Goal: Transaction & Acquisition: Purchase product/service

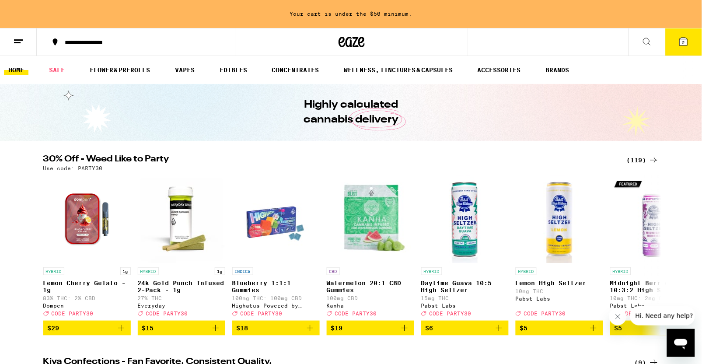
click at [640, 161] on div "(119)" at bounding box center [643, 160] width 32 height 11
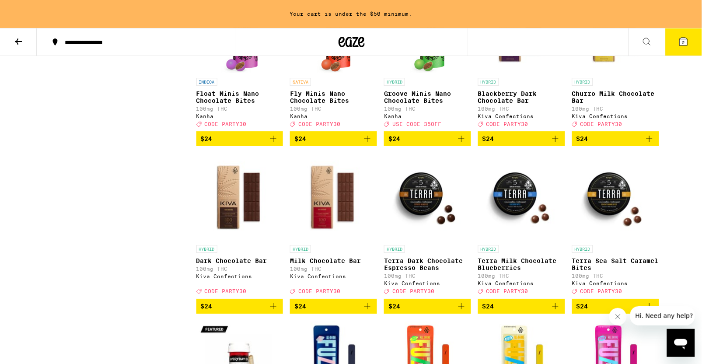
scroll to position [2146, 0]
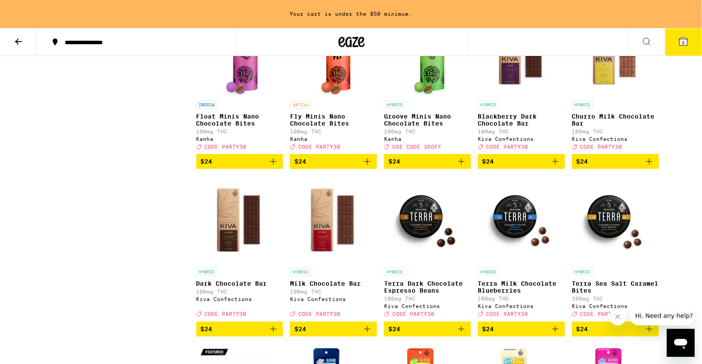
click at [245, 96] on img "Open page for Float Minis Nano Chocolate Bites from Kanha" at bounding box center [239, 53] width 37 height 88
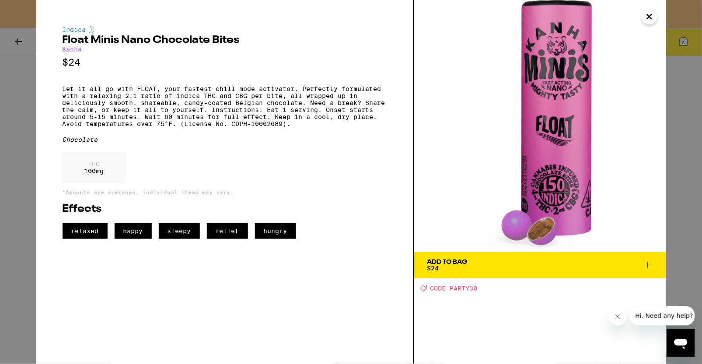
click at [649, 18] on icon "Close" at bounding box center [650, 16] width 11 height 13
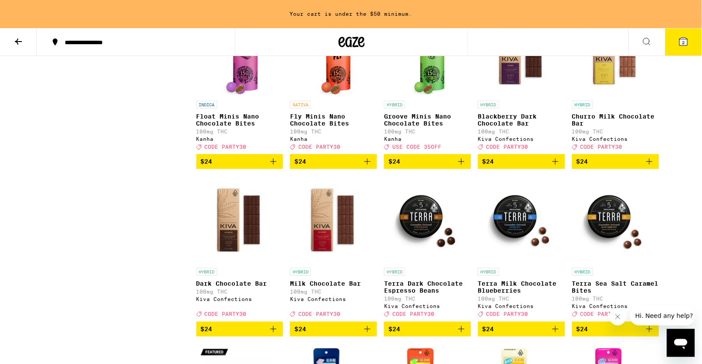
click at [276, 167] on icon "Add to bag" at bounding box center [273, 161] width 11 height 11
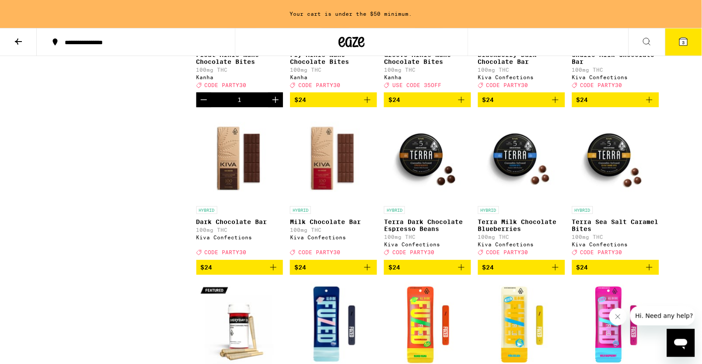
scroll to position [2208, 0]
click at [429, 202] on img "Open page for Terra Dark Chocolate Espresso Beans from Kiva Confections" at bounding box center [427, 158] width 87 height 88
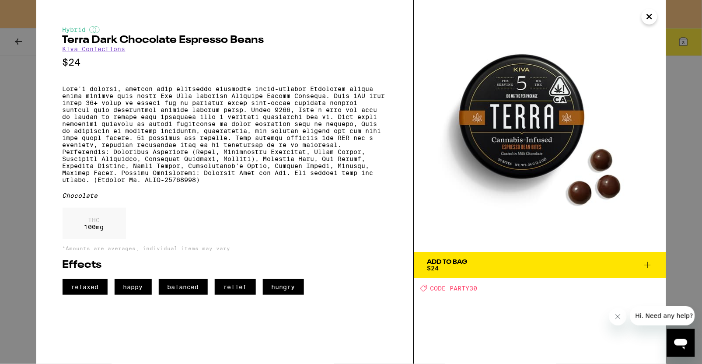
click at [649, 18] on icon "Close" at bounding box center [650, 16] width 11 height 13
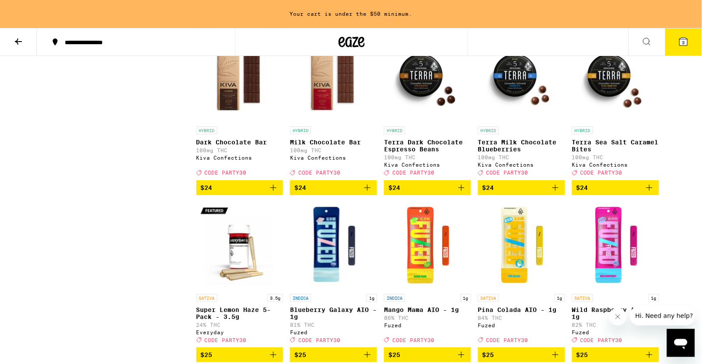
scroll to position [2288, 0]
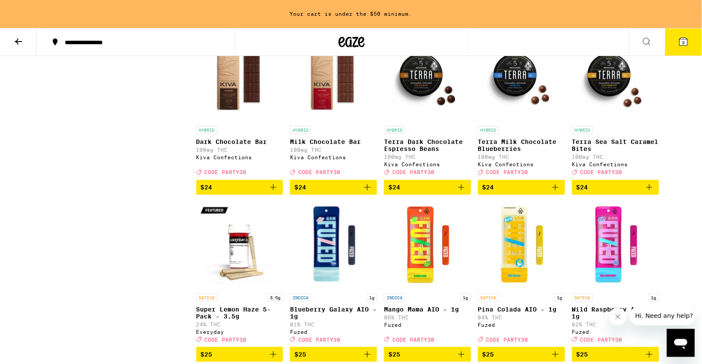
click at [556, 193] on icon "Add to bag" at bounding box center [555, 187] width 11 height 11
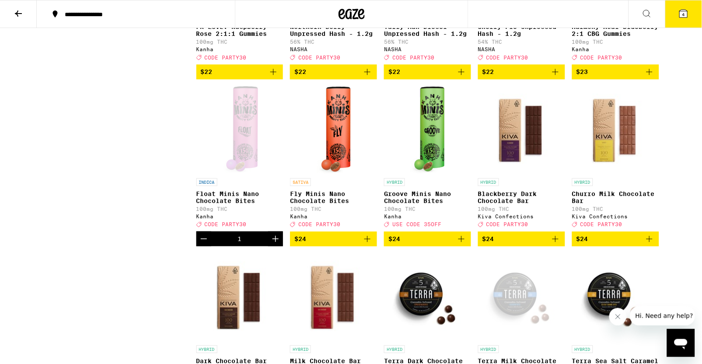
scroll to position [2040, 0]
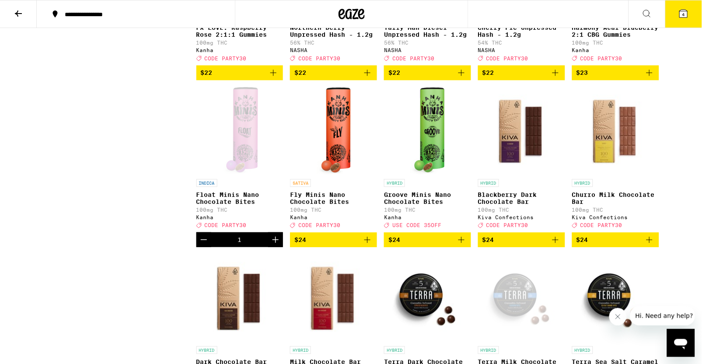
click at [434, 175] on img "Open page for Groove Minis Nano Chocolate Bites from Kanha" at bounding box center [427, 131] width 35 height 88
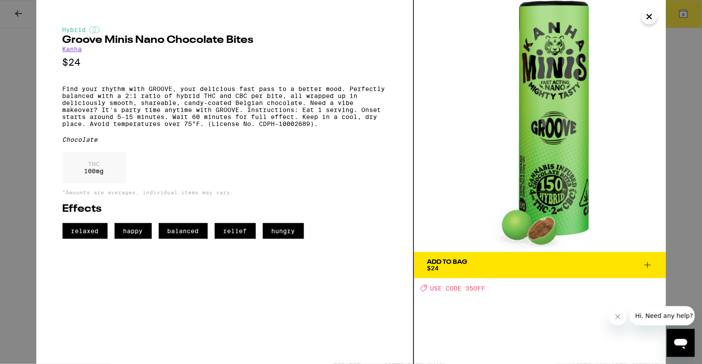
click at [651, 14] on icon "Close" at bounding box center [650, 16] width 11 height 13
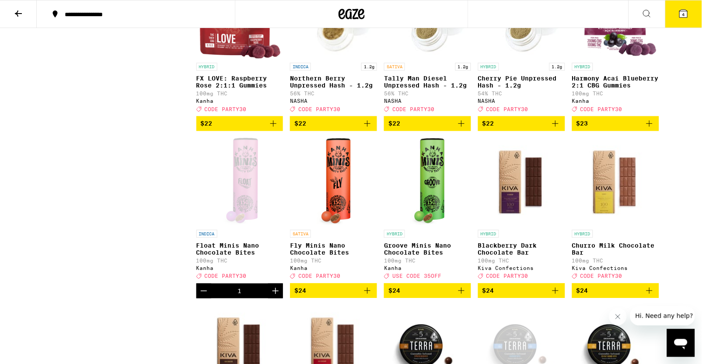
scroll to position [2138, 0]
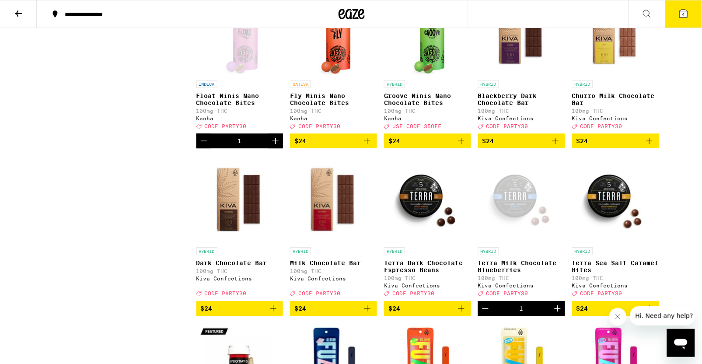
click at [277, 146] on icon "Increment" at bounding box center [275, 141] width 11 height 11
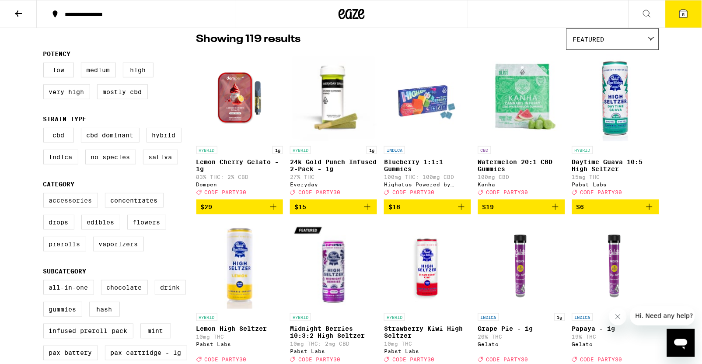
scroll to position [73, 0]
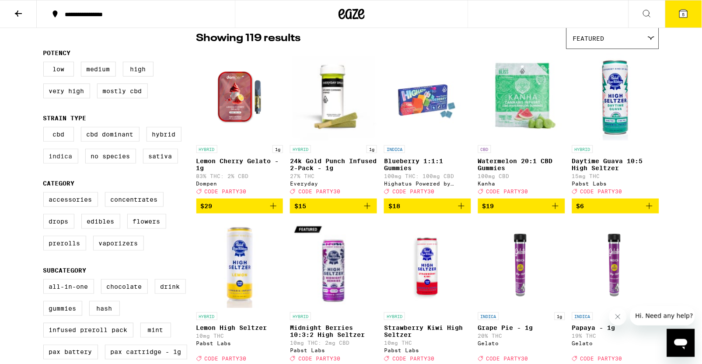
click at [63, 164] on label "Indica" at bounding box center [60, 156] width 35 height 15
click at [46, 129] on input "Indica" at bounding box center [45, 128] width 0 height 0
checkbox input "true"
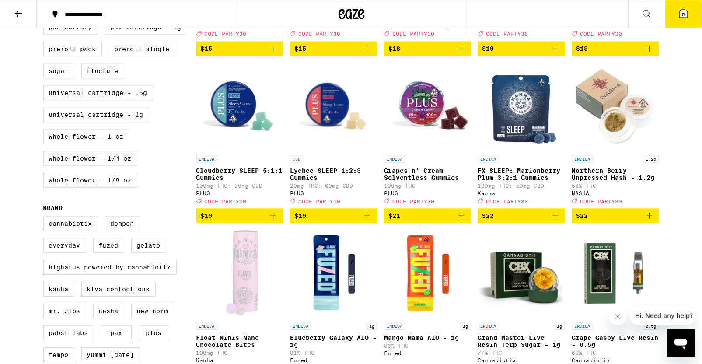
scroll to position [398, 0]
click at [367, 221] on icon "Add to bag" at bounding box center [367, 216] width 11 height 11
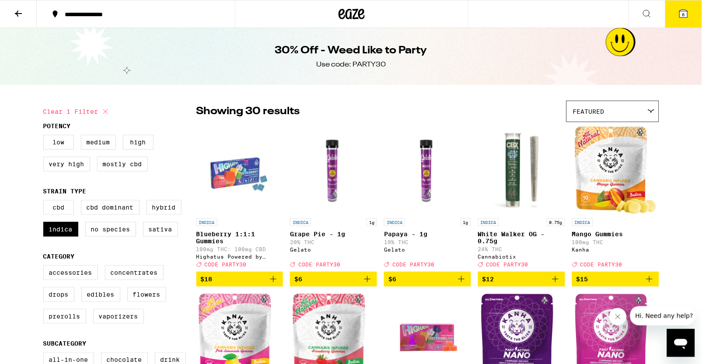
scroll to position [0, 0]
click at [687, 15] on icon at bounding box center [684, 14] width 8 height 8
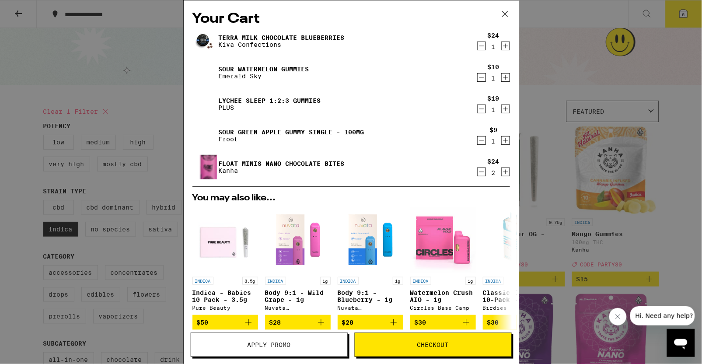
click at [481, 77] on icon "Decrement" at bounding box center [482, 77] width 8 height 11
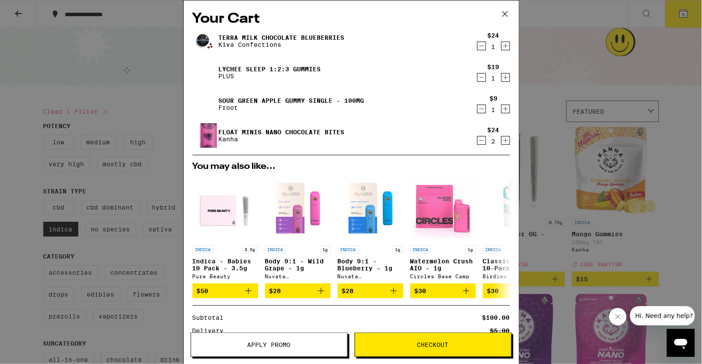
click at [480, 112] on icon "Decrement" at bounding box center [482, 109] width 8 height 11
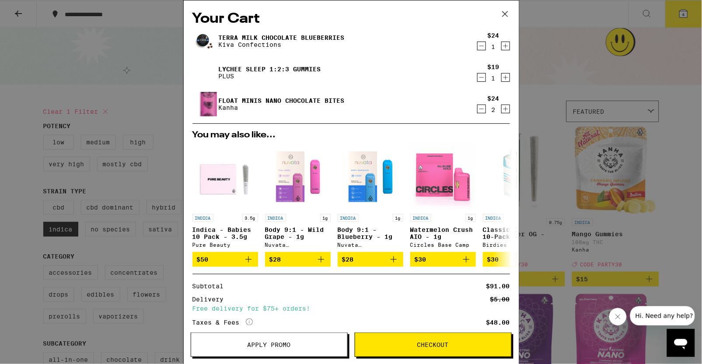
click at [150, 91] on div "Your Cart Terra Milk Chocolate Blueberries Kiva Confections $24 1 Lychee SLEEP …" at bounding box center [351, 182] width 702 height 364
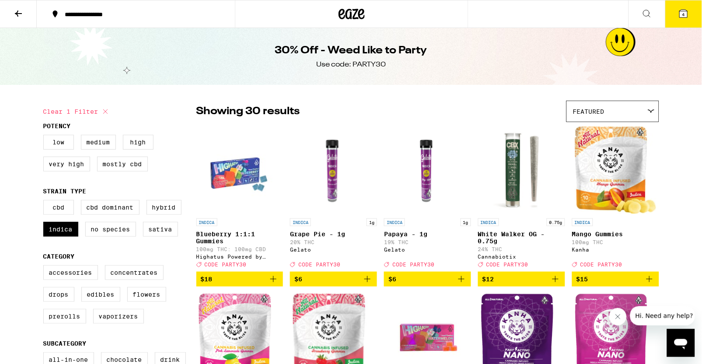
click at [682, 16] on icon at bounding box center [684, 14] width 8 height 8
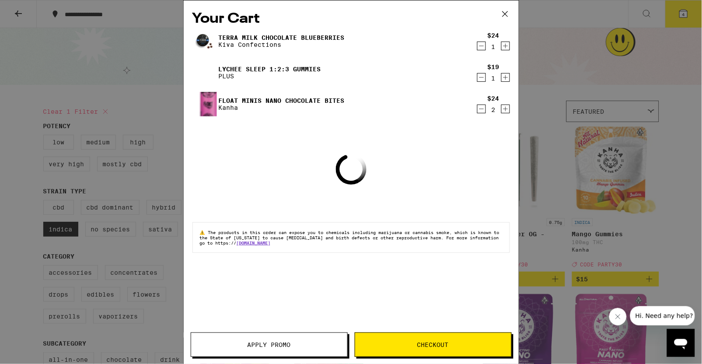
click at [285, 348] on span "Apply Promo" at bounding box center [269, 345] width 43 height 6
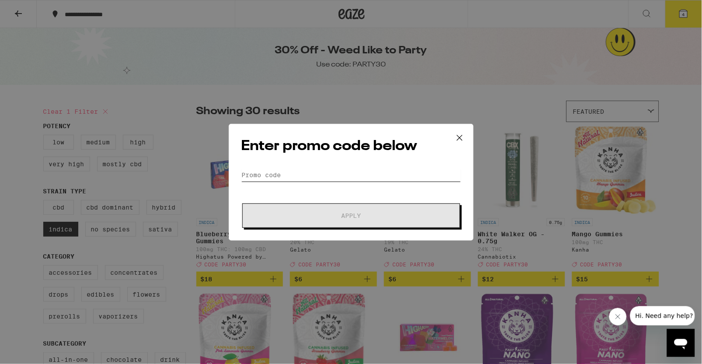
click at [334, 174] on input "Promo Code" at bounding box center [352, 174] width 220 height 13
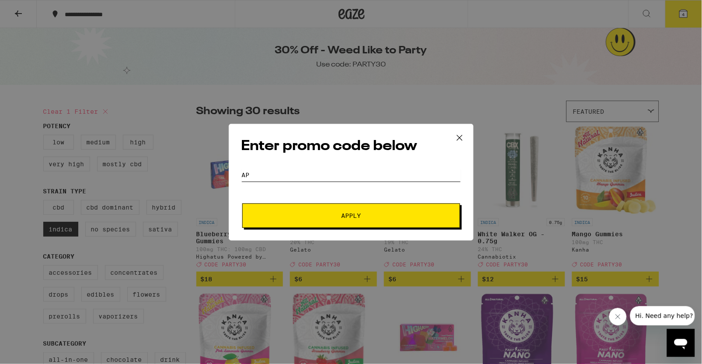
type input "A"
type input "PARTY30"
click at [374, 222] on button "Apply" at bounding box center [351, 215] width 218 height 25
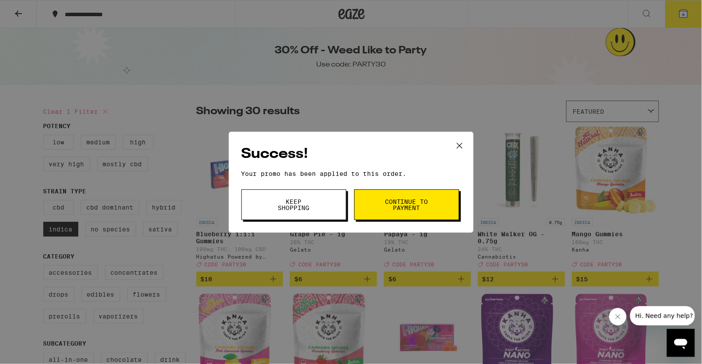
click at [316, 204] on button "Keep Shopping" at bounding box center [294, 204] width 105 height 31
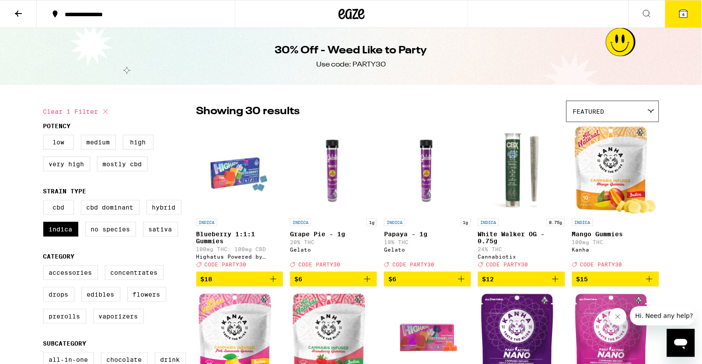
click at [687, 15] on icon at bounding box center [684, 14] width 8 height 8
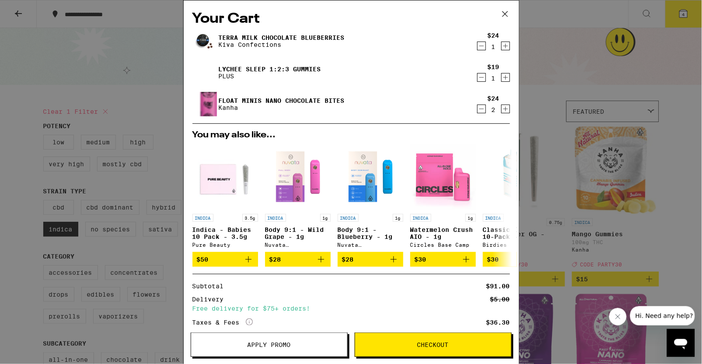
click at [505, 77] on icon "Increment" at bounding box center [506, 77] width 8 height 11
click at [480, 77] on icon "Decrement" at bounding box center [482, 77] width 8 height 11
click at [482, 46] on icon "Decrement" at bounding box center [482, 46] width 8 height 11
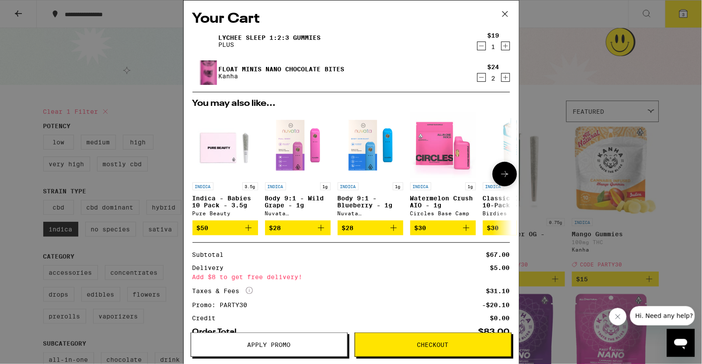
click at [507, 175] on icon at bounding box center [505, 174] width 11 height 11
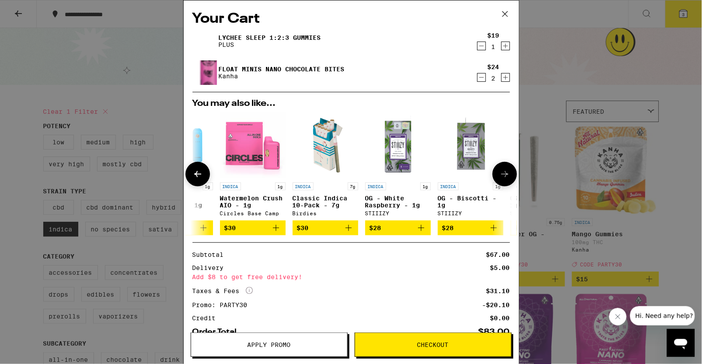
scroll to position [0, 261]
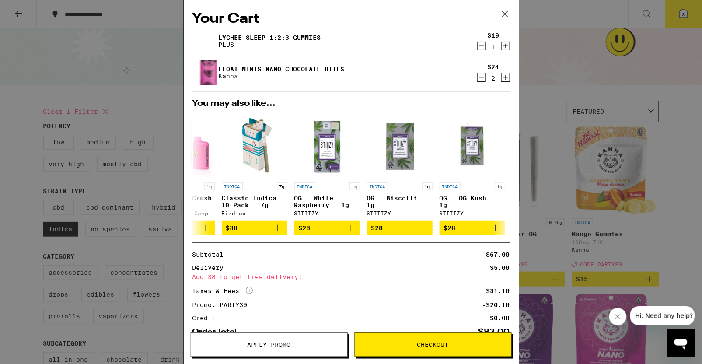
click at [507, 10] on icon at bounding box center [505, 13] width 13 height 13
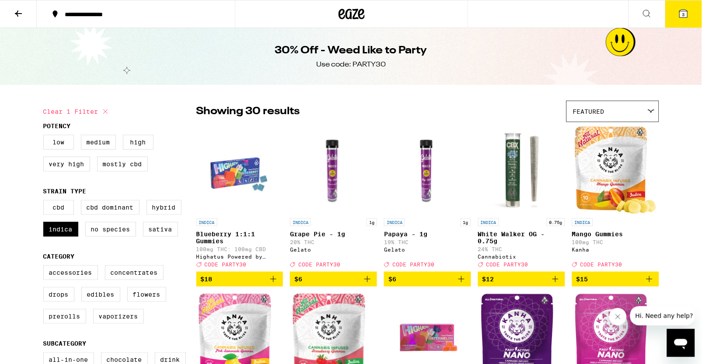
click at [18, 17] on icon at bounding box center [18, 13] width 11 height 11
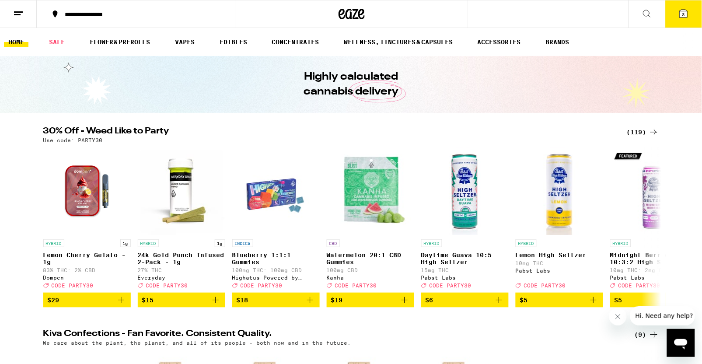
click at [640, 129] on div "(119)" at bounding box center [643, 132] width 32 height 11
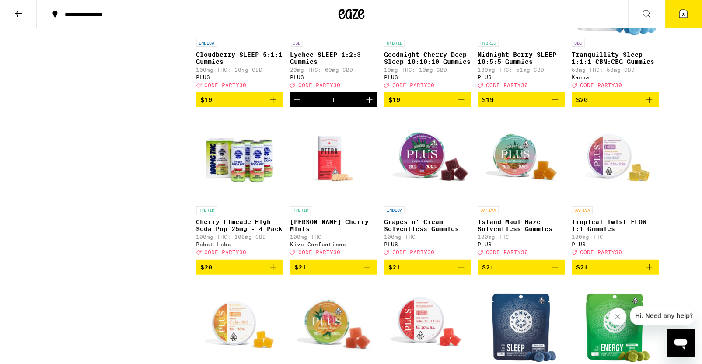
scroll to position [1511, 0]
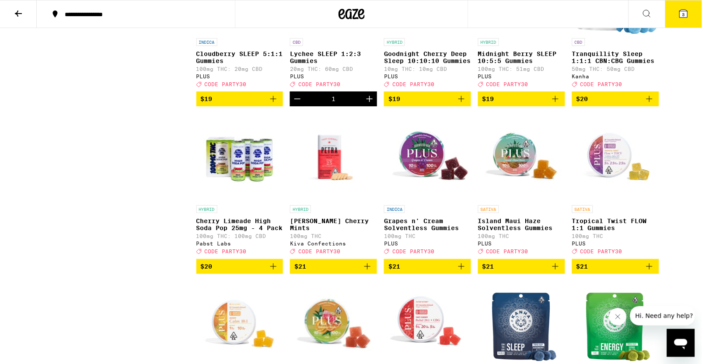
click at [229, 201] on img "Open page for Cherry Limeade High Soda Pop 25mg - 4 Pack from Pabst Labs" at bounding box center [239, 157] width 87 height 88
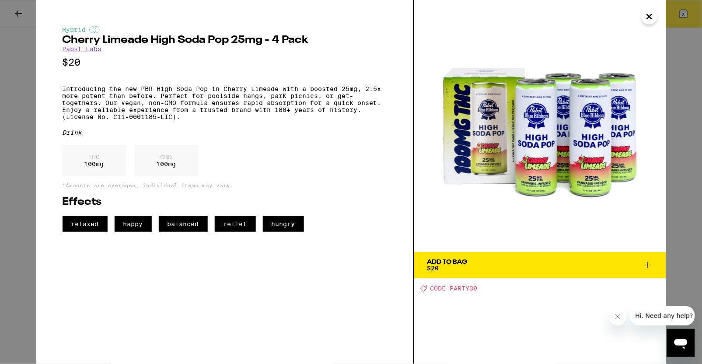
click at [646, 15] on icon "Close" at bounding box center [650, 16] width 11 height 13
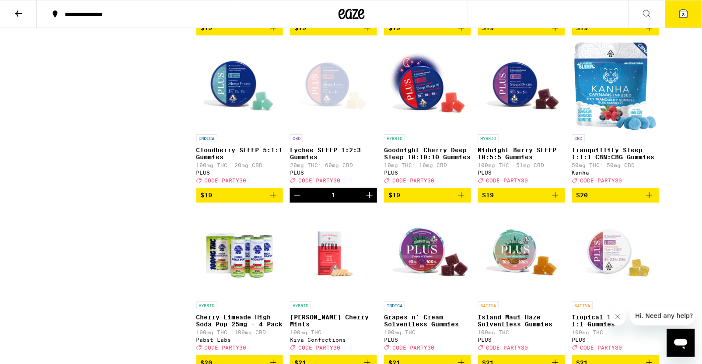
scroll to position [1410, 0]
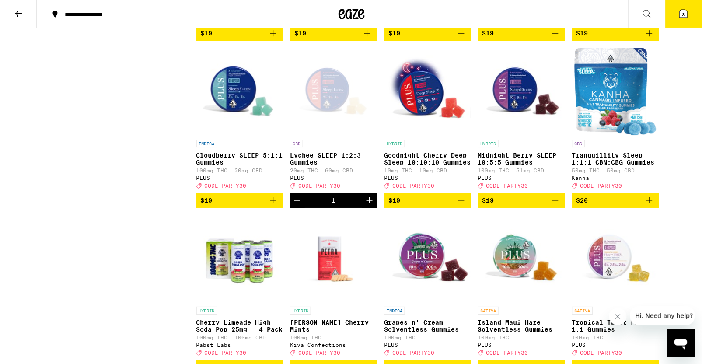
click at [231, 135] on img "Open page for Cloudberry SLEEP 5:1:1 Gummies from PLUS" at bounding box center [239, 92] width 87 height 88
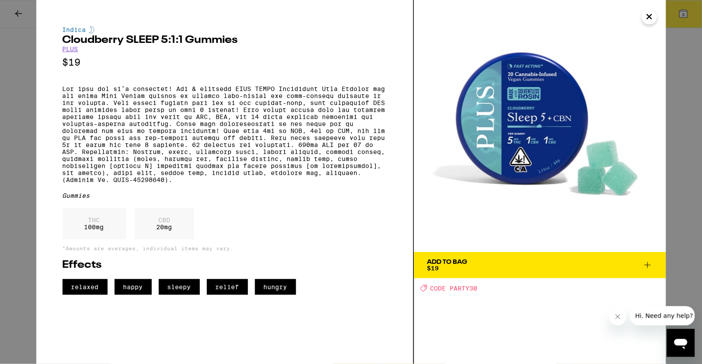
click at [646, 262] on icon at bounding box center [648, 265] width 11 height 11
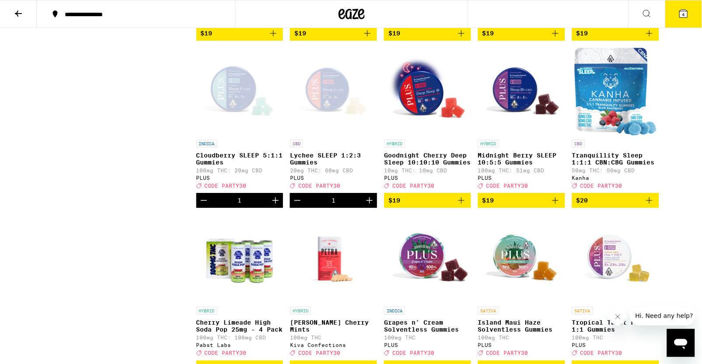
click at [689, 16] on icon at bounding box center [684, 13] width 11 height 11
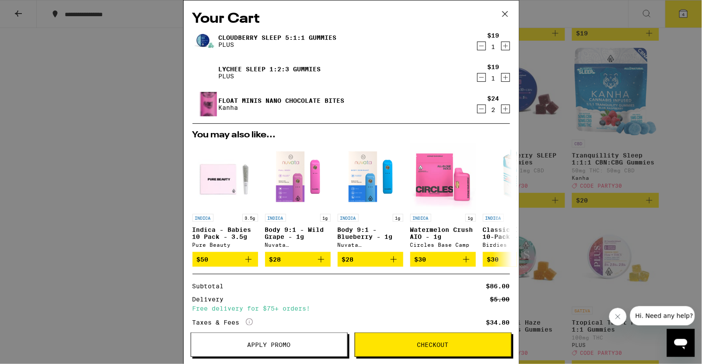
click at [480, 109] on icon "Decrement" at bounding box center [482, 109] width 8 height 11
click at [215, 102] on img at bounding box center [205, 104] width 25 height 60
click at [239, 98] on link "Float Minis Nano Chocolate Bites" at bounding box center [282, 100] width 126 height 7
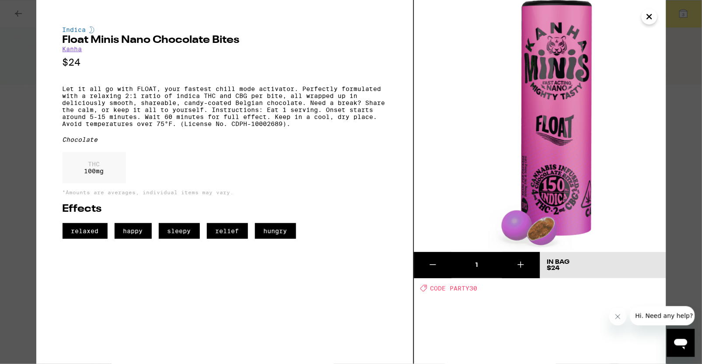
click at [651, 16] on icon "Close" at bounding box center [650, 16] width 4 height 4
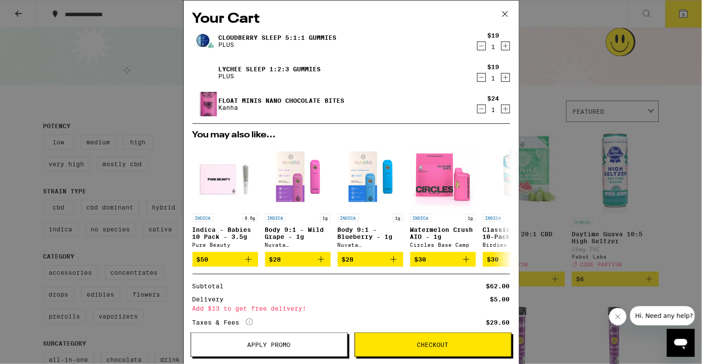
click at [504, 109] on icon "Increment" at bounding box center [506, 109] width 8 height 11
click at [200, 68] on img at bounding box center [205, 72] width 25 height 25
click at [246, 67] on link "Lychee SLEEP 1:2:3 Gummies" at bounding box center [270, 69] width 102 height 7
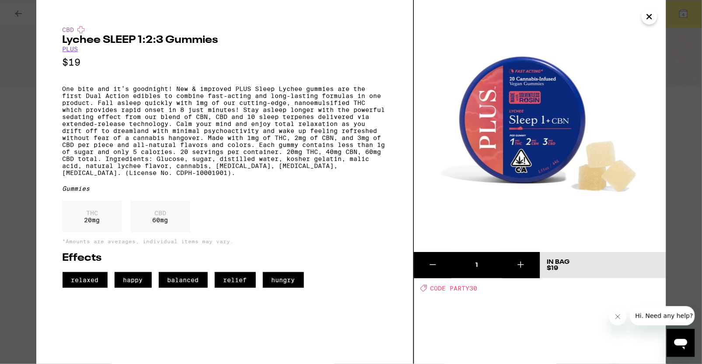
click at [649, 16] on icon "Close" at bounding box center [650, 16] width 4 height 4
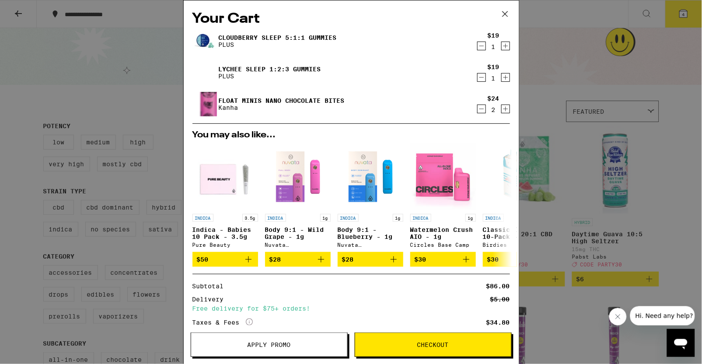
click at [482, 77] on icon "Decrement" at bounding box center [482, 77] width 8 height 11
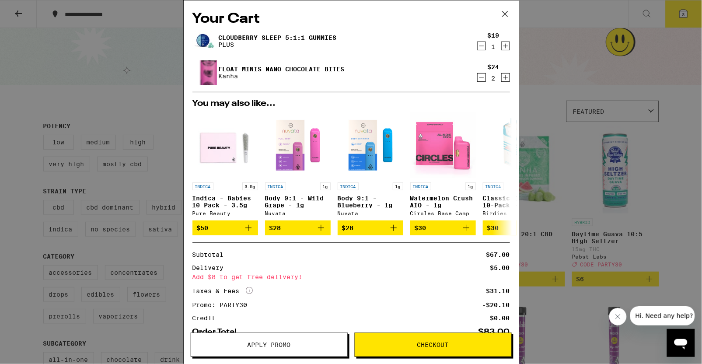
click at [480, 45] on icon "Decrement" at bounding box center [482, 46] width 8 height 11
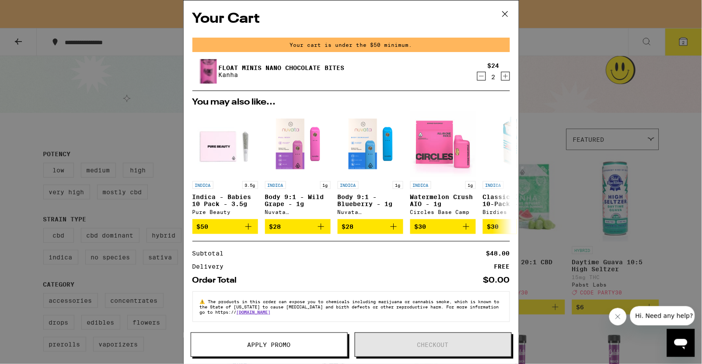
scroll to position [5, 0]
click at [505, 71] on icon "Increment" at bounding box center [506, 76] width 8 height 11
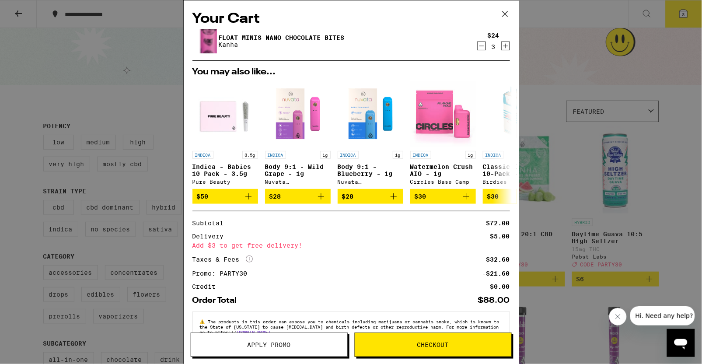
scroll to position [0, 0]
click at [483, 43] on icon "Decrement" at bounding box center [482, 46] width 8 height 11
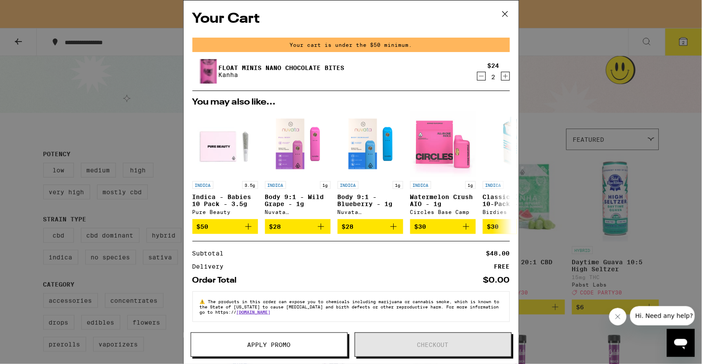
click at [505, 16] on icon at bounding box center [505, 13] width 13 height 13
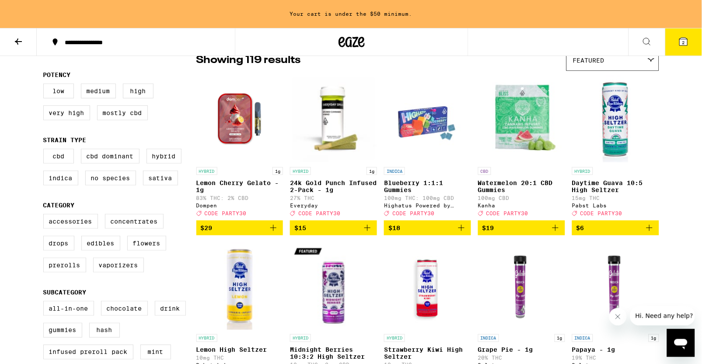
scroll to position [79, 0]
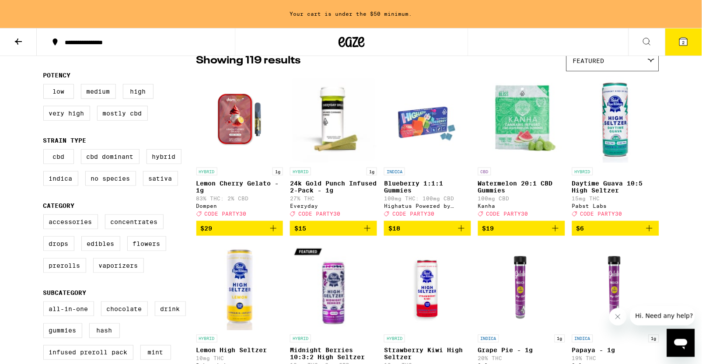
click at [621, 117] on img "Open page for Daytime Guava 10:5 High Seltzer from Pabst Labs" at bounding box center [615, 120] width 87 height 88
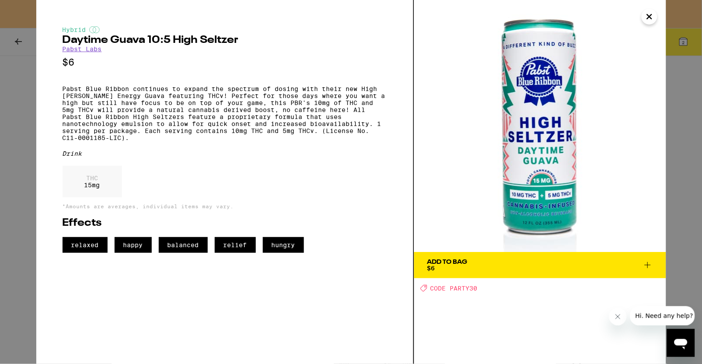
click at [652, 19] on icon "Close" at bounding box center [650, 16] width 11 height 13
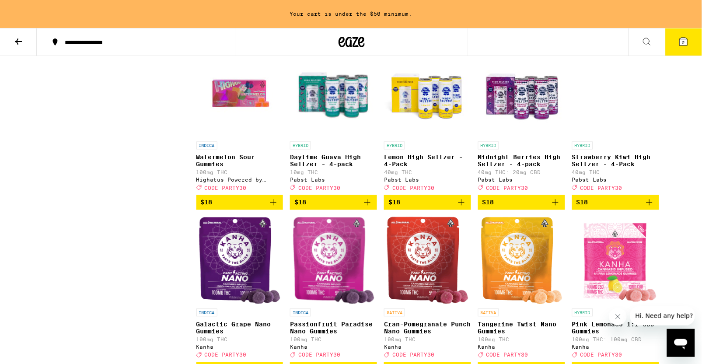
scroll to position [1102, 0]
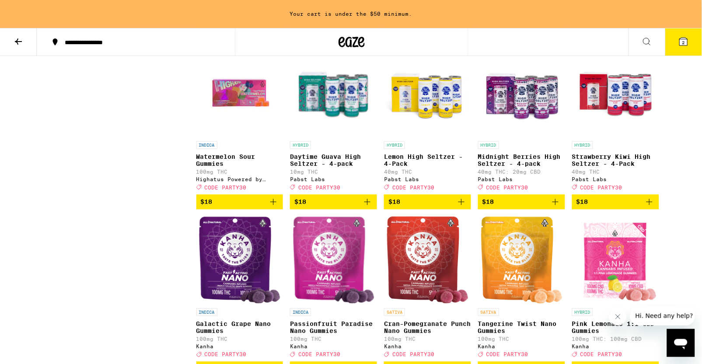
click at [249, 133] on img "Open page for Watermelon Sour Gummies from Highatus Powered by Cannabiotix" at bounding box center [239, 93] width 87 height 88
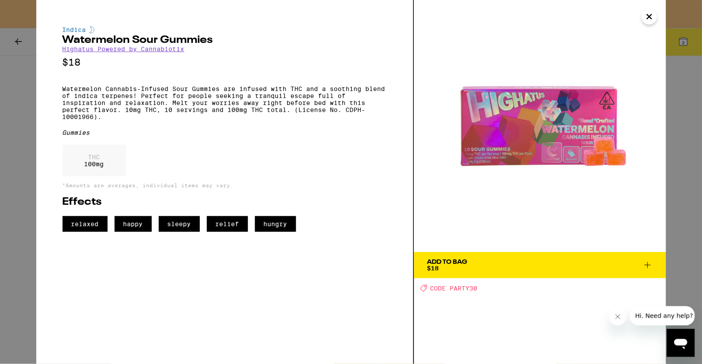
click at [649, 14] on icon "Close" at bounding box center [650, 16] width 11 height 13
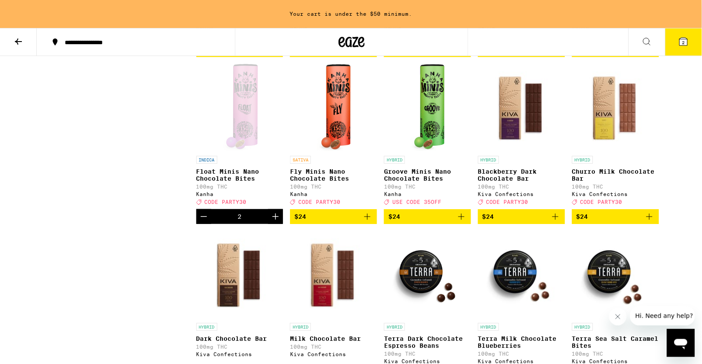
scroll to position [2090, 0]
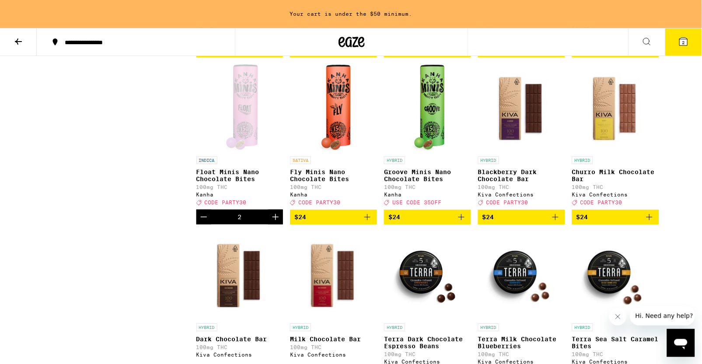
click at [685, 42] on span "2" at bounding box center [684, 42] width 3 height 5
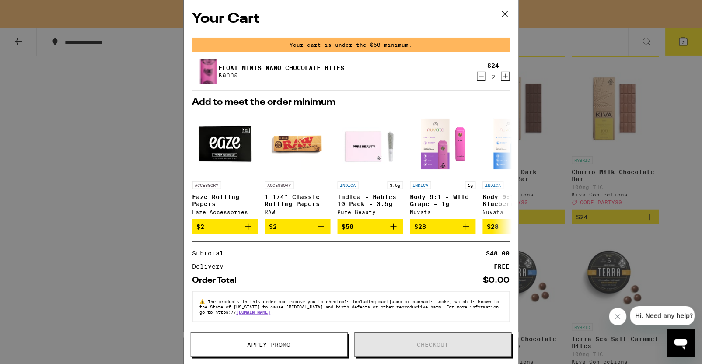
scroll to position [5, 0]
click at [507, 14] on icon at bounding box center [505, 13] width 13 height 13
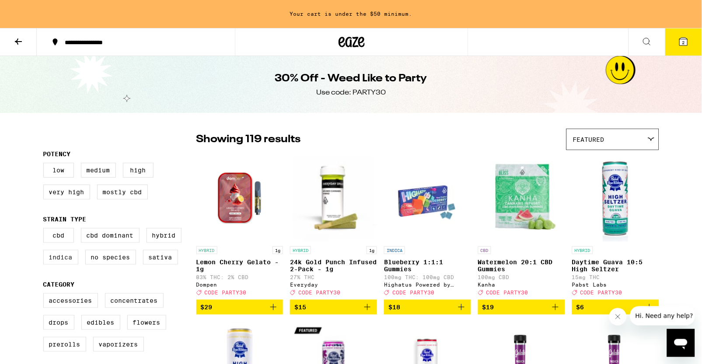
click at [59, 262] on label "Indica" at bounding box center [60, 257] width 35 height 15
click at [46, 230] on input "Indica" at bounding box center [45, 229] width 0 height 0
checkbox input "true"
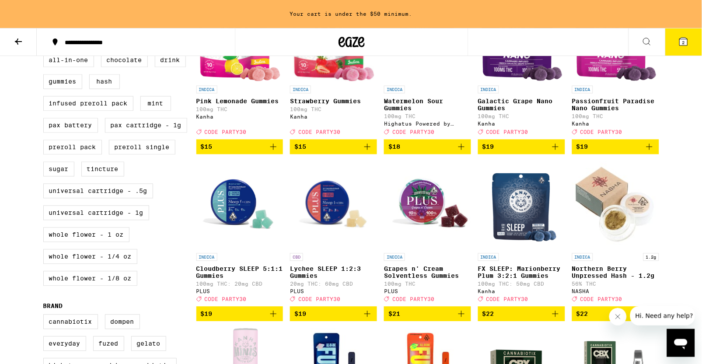
scroll to position [370, 0]
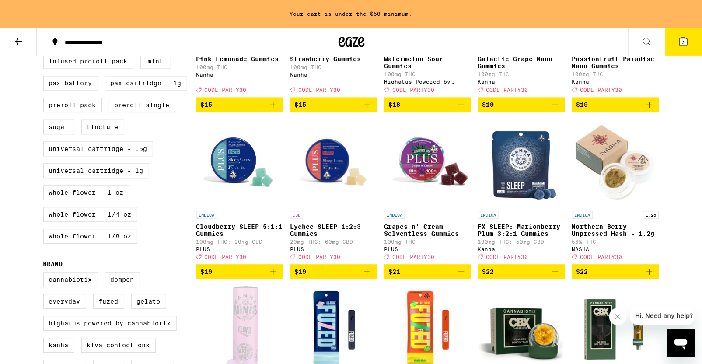
click at [272, 277] on icon "Add to bag" at bounding box center [273, 272] width 11 height 11
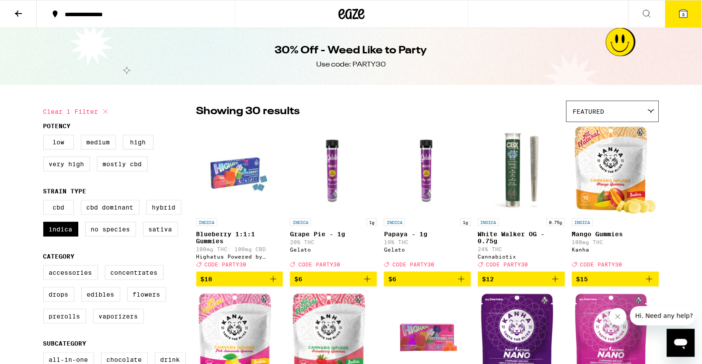
scroll to position [0, 0]
click at [682, 14] on icon at bounding box center [684, 14] width 8 height 8
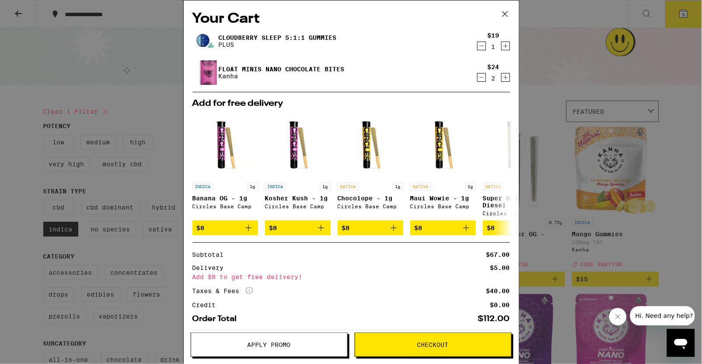
click at [16, 157] on div "Your Cart Cloudberry SLEEP 5:1:1 Gummies PLUS $19 1 Float Minis Nano Chocolate …" at bounding box center [351, 182] width 702 height 364
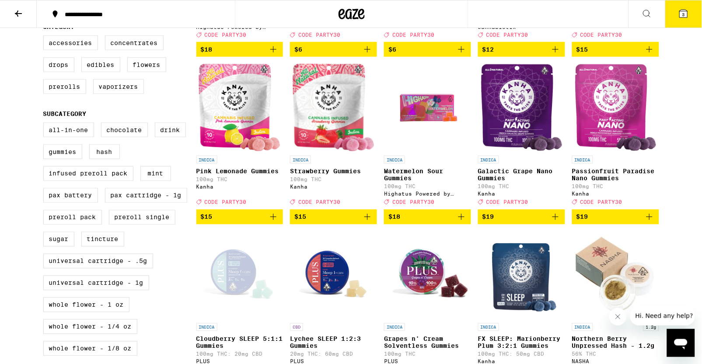
scroll to position [231, 0]
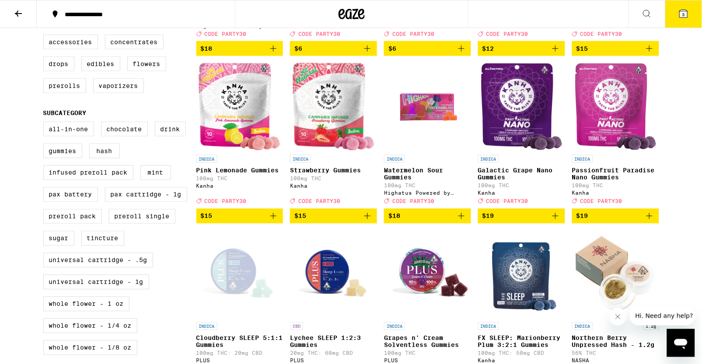
click at [460, 221] on icon "Add to bag" at bounding box center [461, 216] width 11 height 11
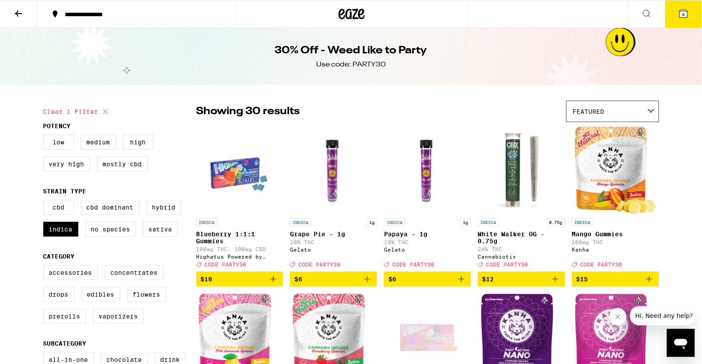
scroll to position [0, 0]
click at [680, 14] on icon at bounding box center [684, 13] width 11 height 11
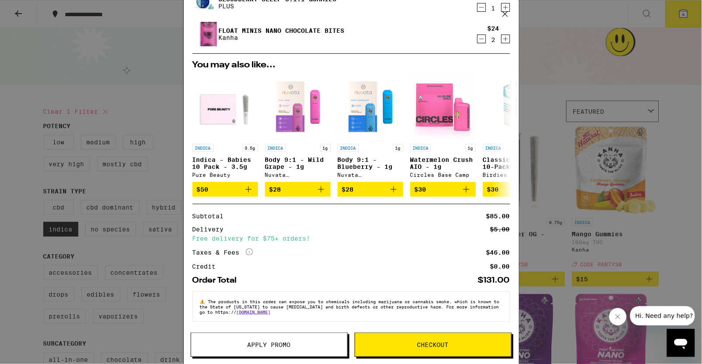
scroll to position [77, 0]
click at [50, 73] on div "Your Cart Watermelon Sour Gummies Highatus Powered by Cannabiotix $18 1 Cloudbe…" at bounding box center [351, 182] width 702 height 364
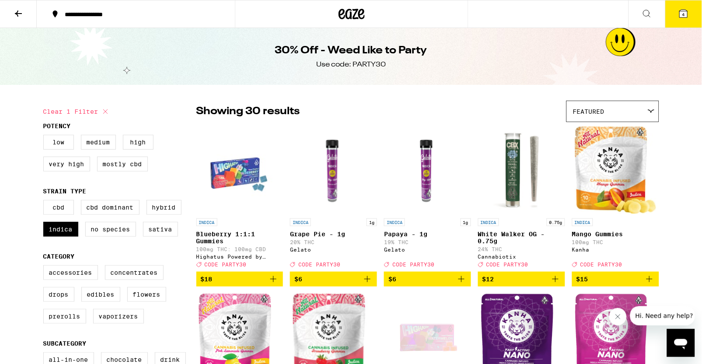
click at [686, 10] on icon at bounding box center [684, 14] width 8 height 8
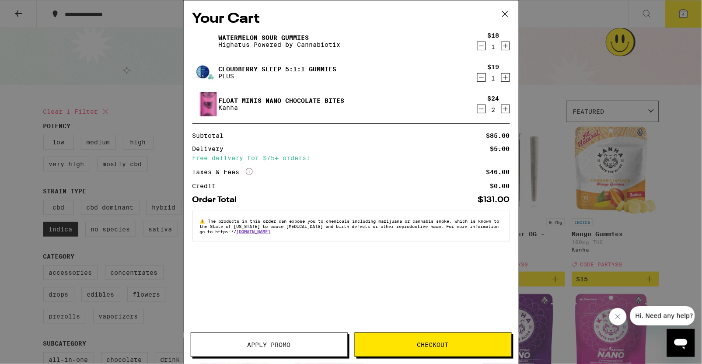
click at [252, 196] on div "Your Cart Watermelon Sour Gummies Highatus Powered by Cannabiotix $18 1 Cloudbe…" at bounding box center [351, 168] width 335 height 337
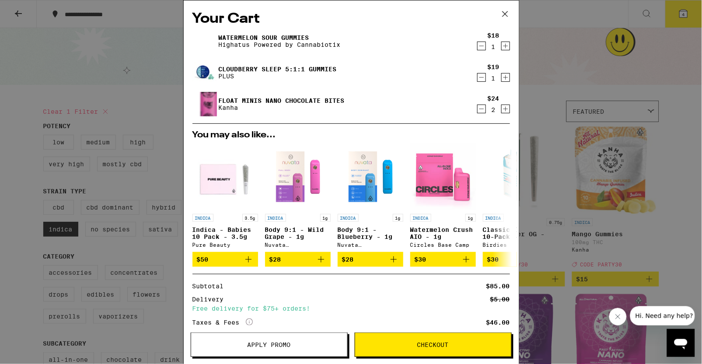
click at [257, 346] on span "Apply Promo" at bounding box center [269, 345] width 43 height 6
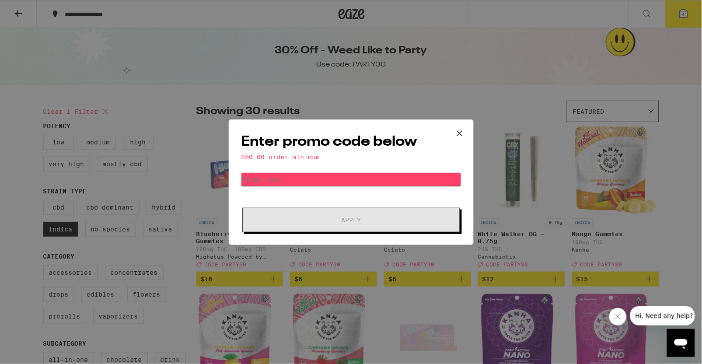
click at [400, 178] on input "Promo Code" at bounding box center [352, 179] width 220 height 13
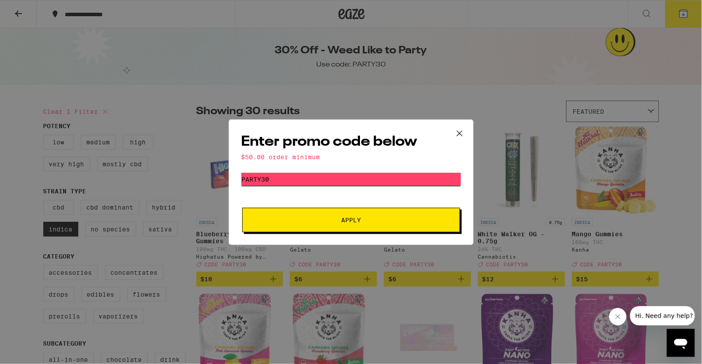
type input "PARTY30"
click at [393, 230] on button "Apply" at bounding box center [351, 220] width 218 height 25
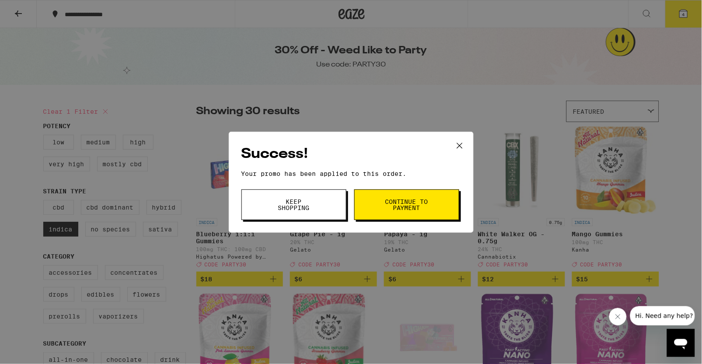
click at [322, 203] on button "Keep Shopping" at bounding box center [294, 204] width 105 height 31
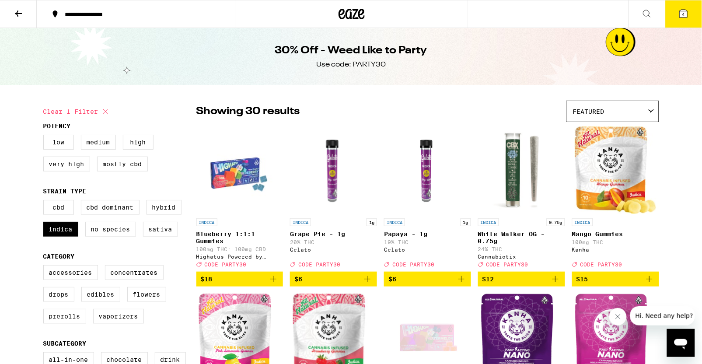
click at [688, 12] on icon at bounding box center [684, 14] width 8 height 8
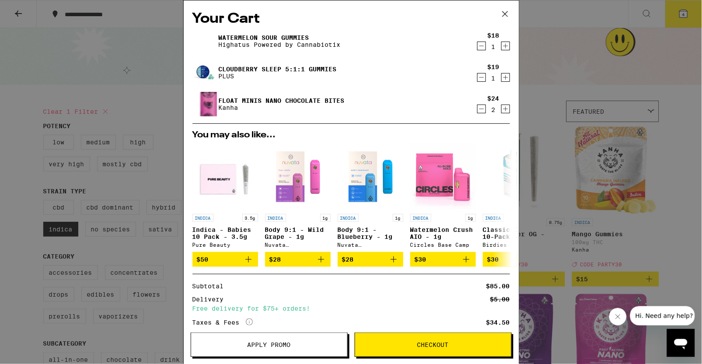
click at [481, 109] on icon "Decrement" at bounding box center [482, 109] width 8 height 11
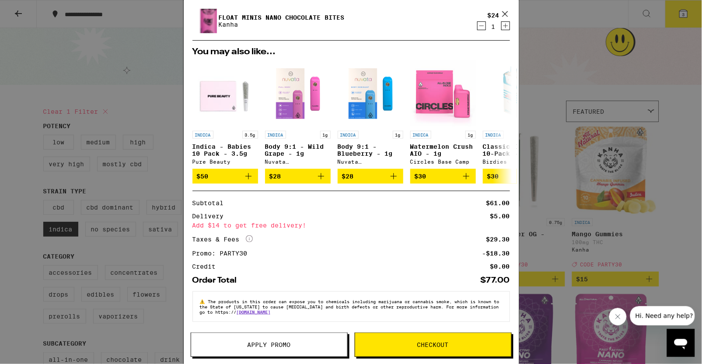
scroll to position [89, 0]
click at [402, 346] on span "Checkout" at bounding box center [433, 345] width 156 height 6
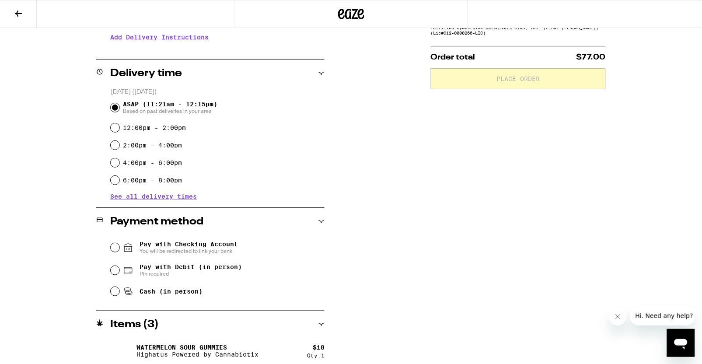
scroll to position [187, 0]
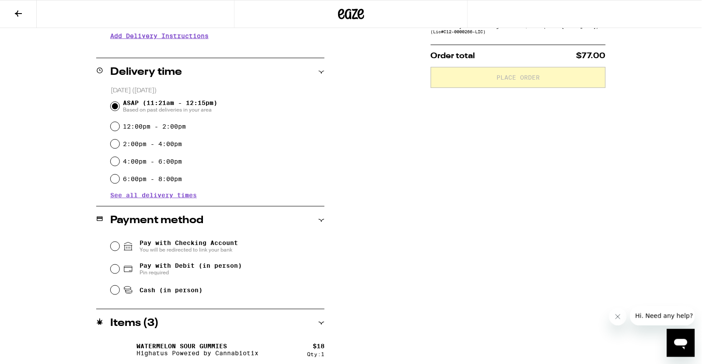
click at [115, 142] on input "2:00pm - 4:00pm" at bounding box center [115, 144] width 9 height 9
radio input "true"
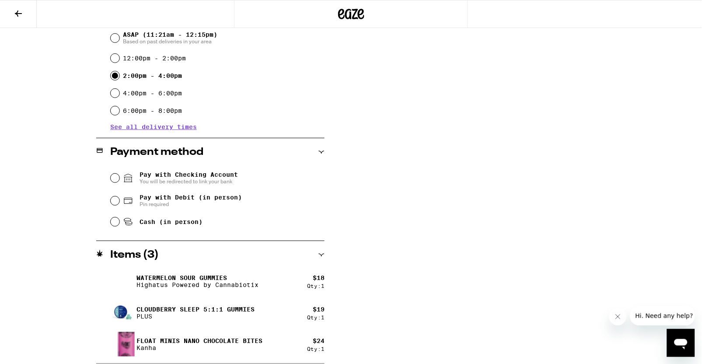
scroll to position [254, 0]
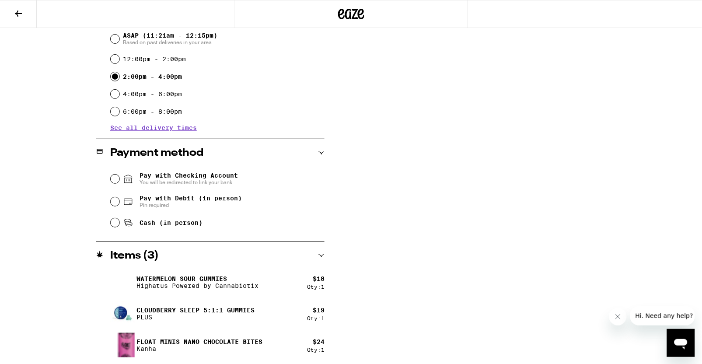
click at [112, 200] on input "Pay with Debit (in person) Pin required" at bounding box center [115, 201] width 9 height 9
radio input "true"
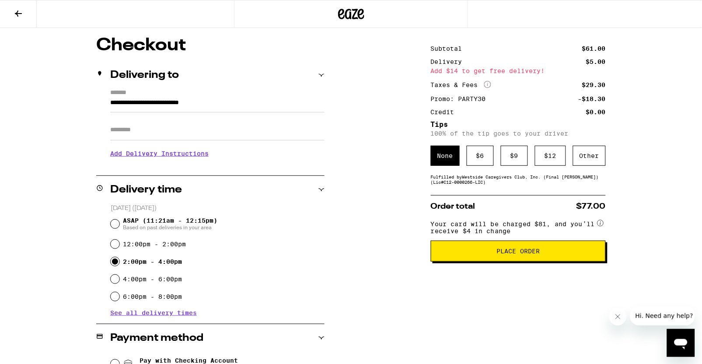
scroll to position [68, 0]
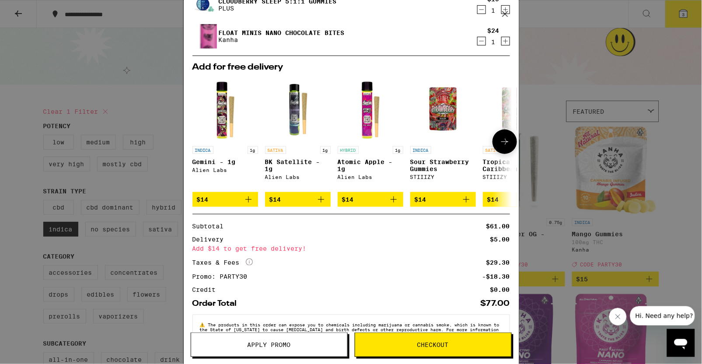
scroll to position [63, 0]
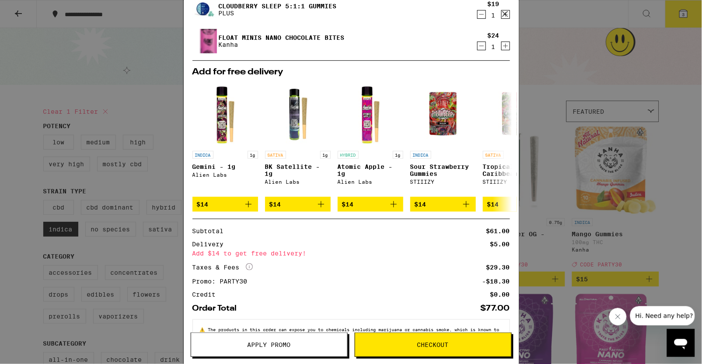
click at [505, 47] on icon "Increment" at bounding box center [506, 46] width 8 height 11
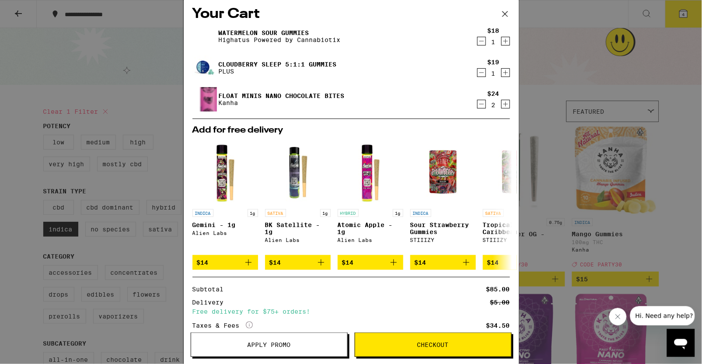
scroll to position [4, 0]
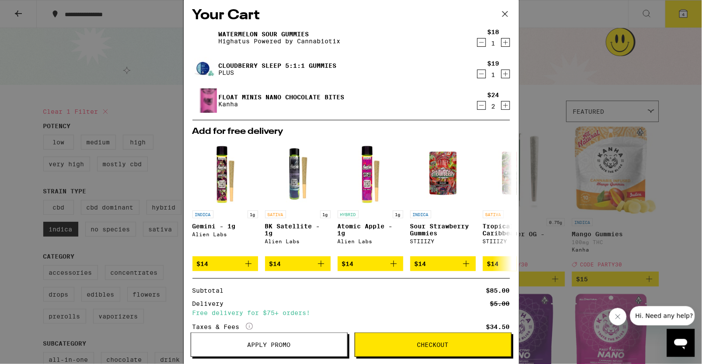
click at [480, 108] on icon "Decrement" at bounding box center [482, 105] width 8 height 11
click at [249, 267] on icon "Add to bag" at bounding box center [248, 264] width 6 height 6
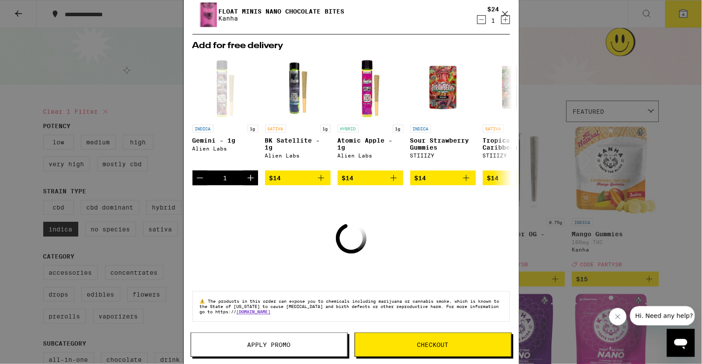
scroll to position [128, 0]
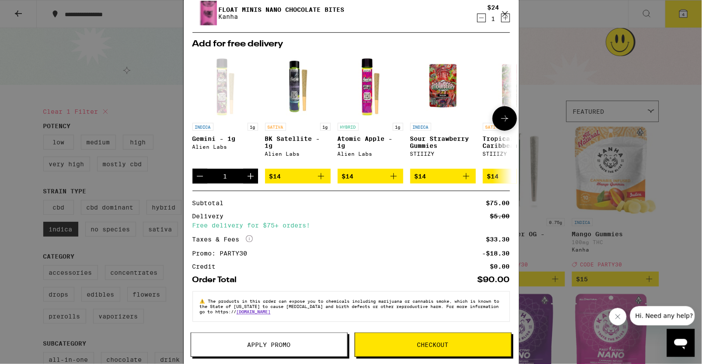
click at [509, 115] on icon at bounding box center [505, 118] width 11 height 11
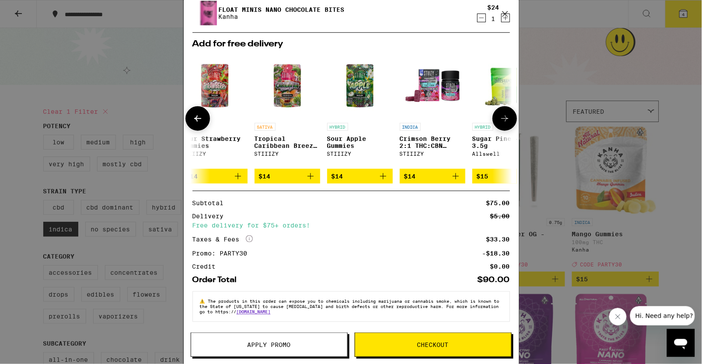
scroll to position [0, 261]
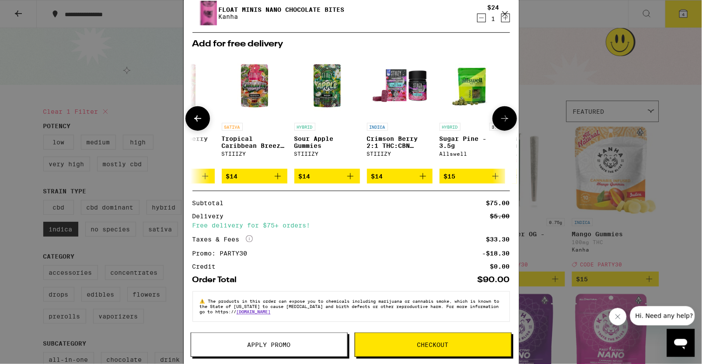
click at [196, 116] on icon at bounding box center [198, 118] width 11 height 11
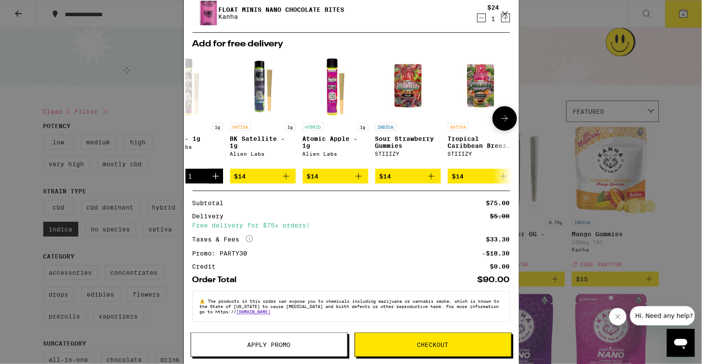
scroll to position [0, 0]
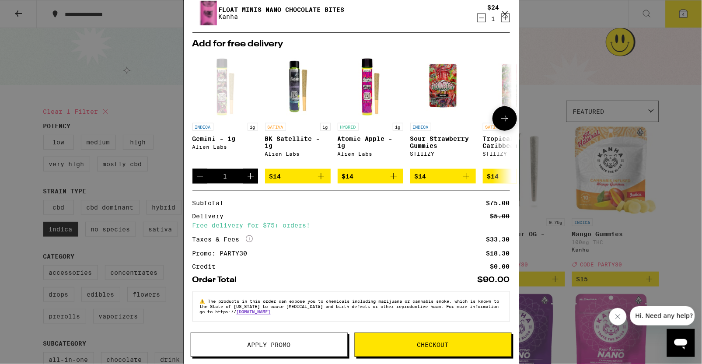
click at [469, 174] on icon "Add to bag" at bounding box center [466, 176] width 11 height 11
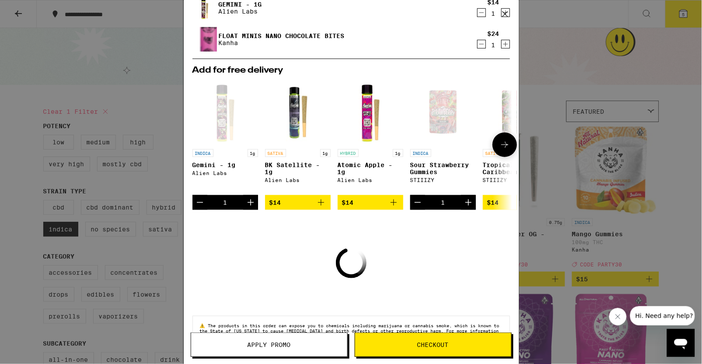
click at [199, 206] on icon "Decrement" at bounding box center [200, 202] width 11 height 11
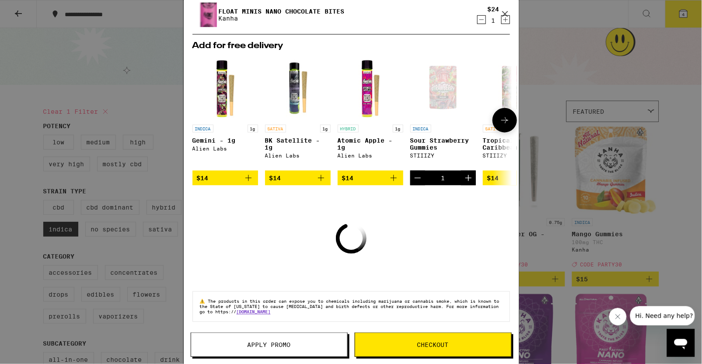
click at [501, 115] on icon at bounding box center [505, 120] width 11 height 11
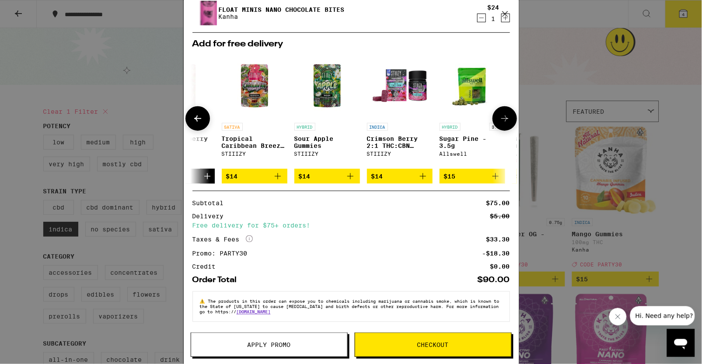
click at [349, 175] on icon "Add to bag" at bounding box center [350, 176] width 6 height 6
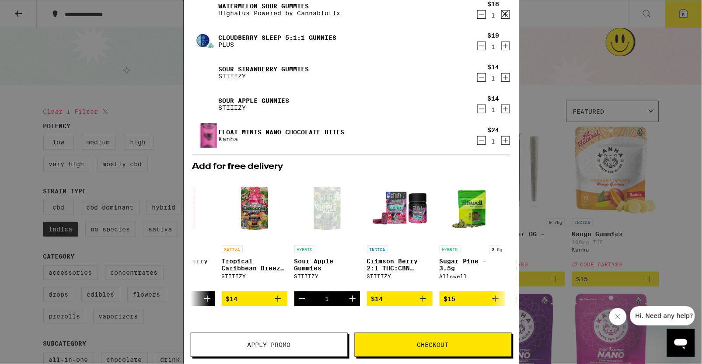
scroll to position [0, 0]
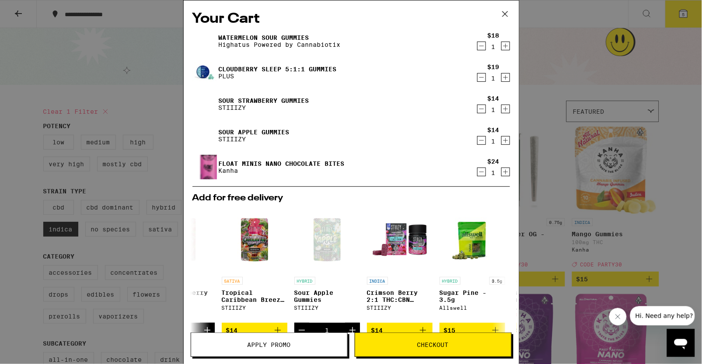
click at [205, 133] on img at bounding box center [205, 135] width 25 height 25
click at [234, 130] on link "Sour Apple Gummies" at bounding box center [254, 132] width 71 height 7
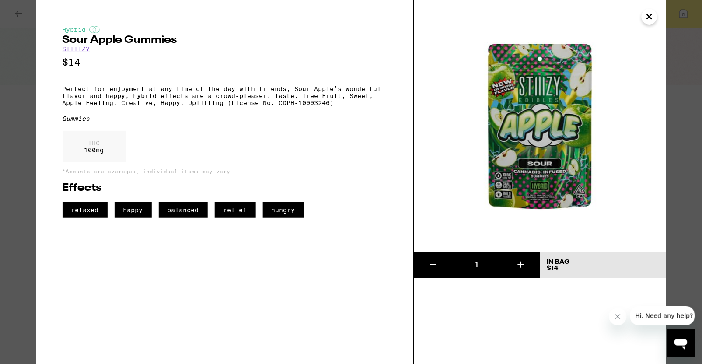
click at [649, 18] on icon "Close" at bounding box center [650, 16] width 11 height 13
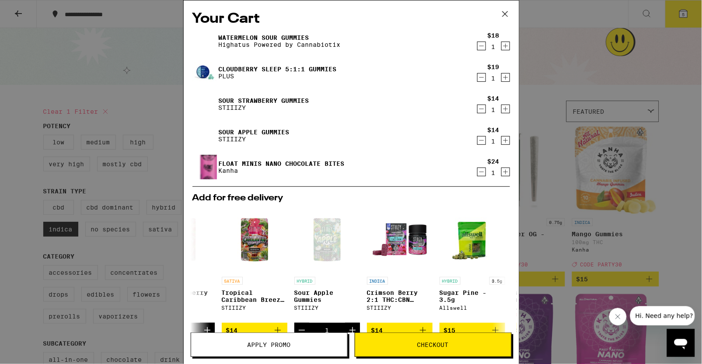
click at [480, 108] on icon "Decrement" at bounding box center [482, 109] width 8 height 11
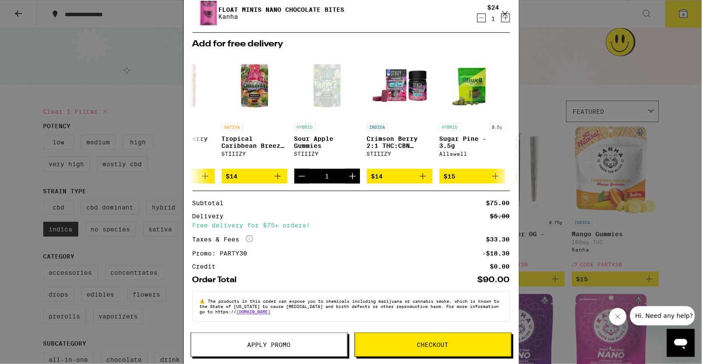
scroll to position [130, 0]
click at [435, 348] on span "Checkout" at bounding box center [433, 345] width 32 height 6
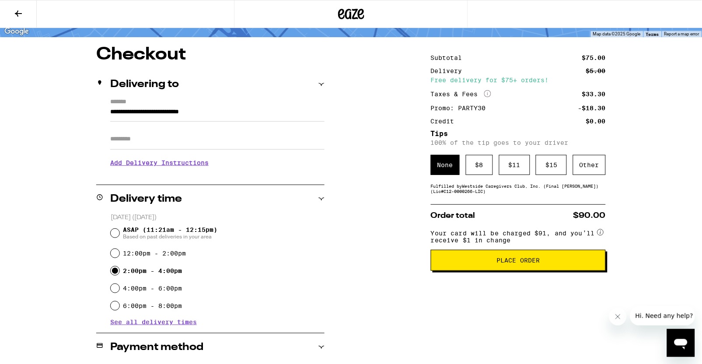
scroll to position [56, 0]
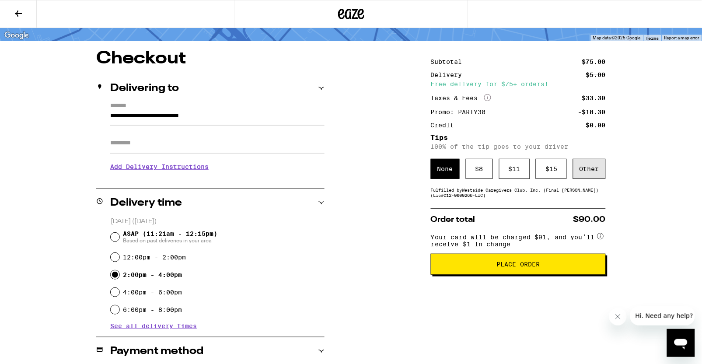
click at [589, 168] on div "Other" at bounding box center [589, 169] width 33 height 20
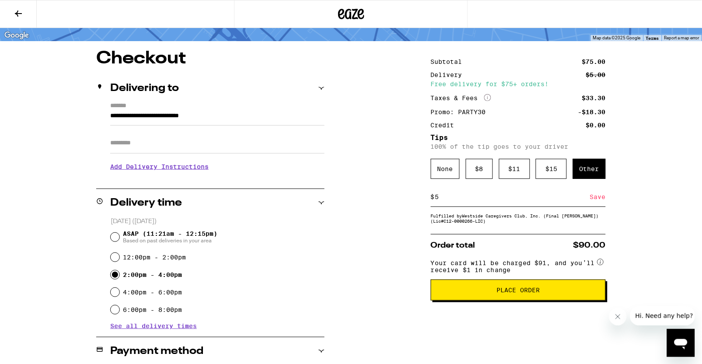
type input "5"
click at [600, 199] on div "Save" at bounding box center [598, 196] width 16 height 19
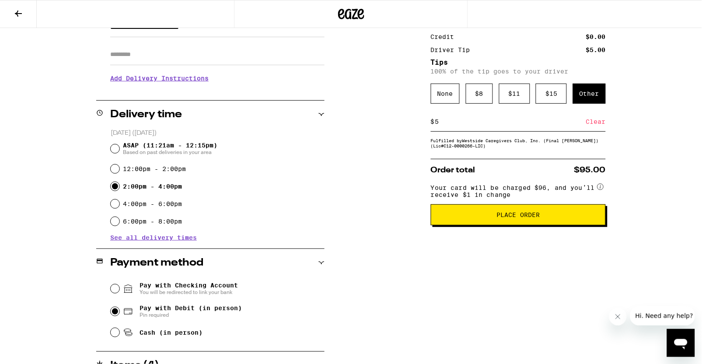
scroll to position [145, 0]
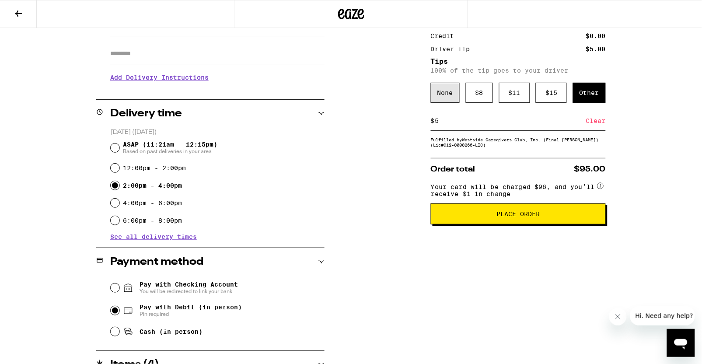
click at [448, 92] on div "None" at bounding box center [445, 93] width 29 height 20
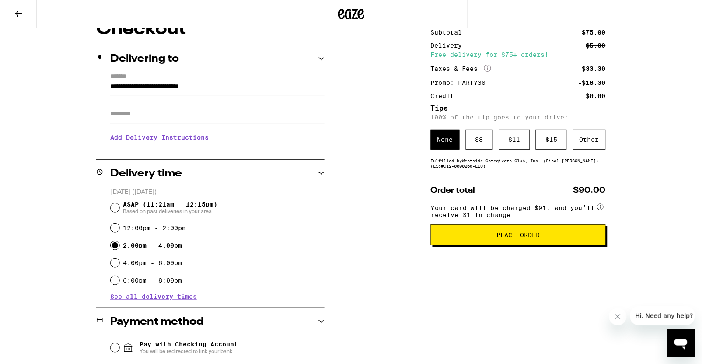
scroll to position [84, 0]
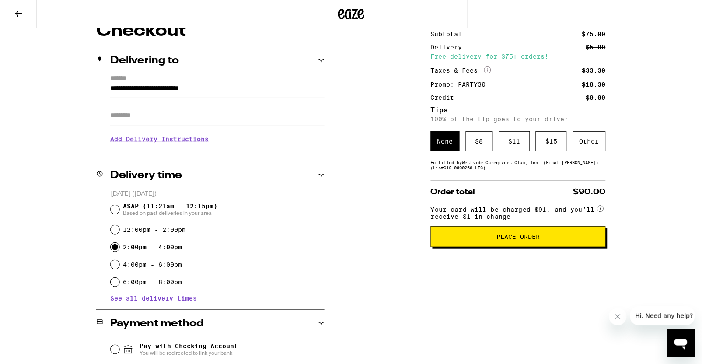
click at [495, 240] on span "Place Order" at bounding box center [518, 237] width 160 height 6
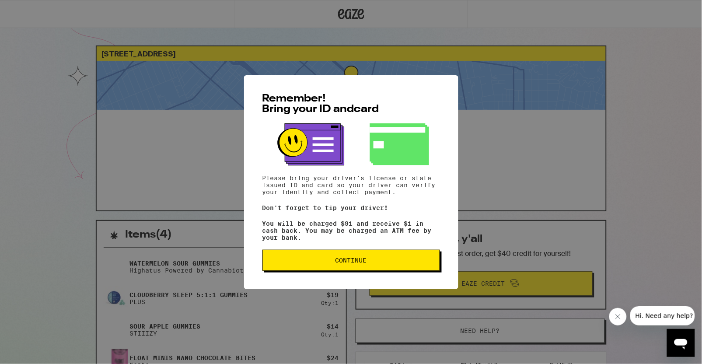
click at [376, 269] on button "Continue" at bounding box center [352, 260] width 178 height 21
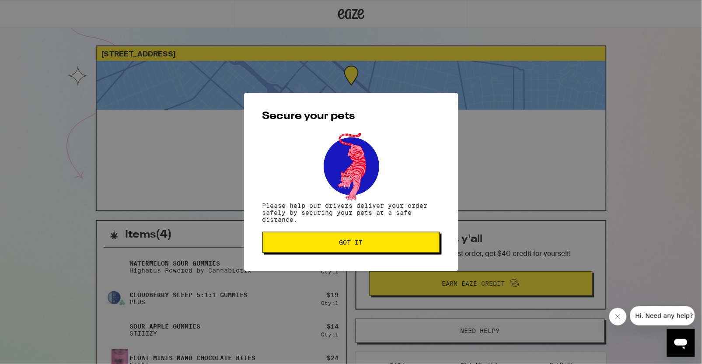
click at [391, 240] on button "Got it" at bounding box center [352, 242] width 178 height 21
